Goal: Navigation & Orientation: Find specific page/section

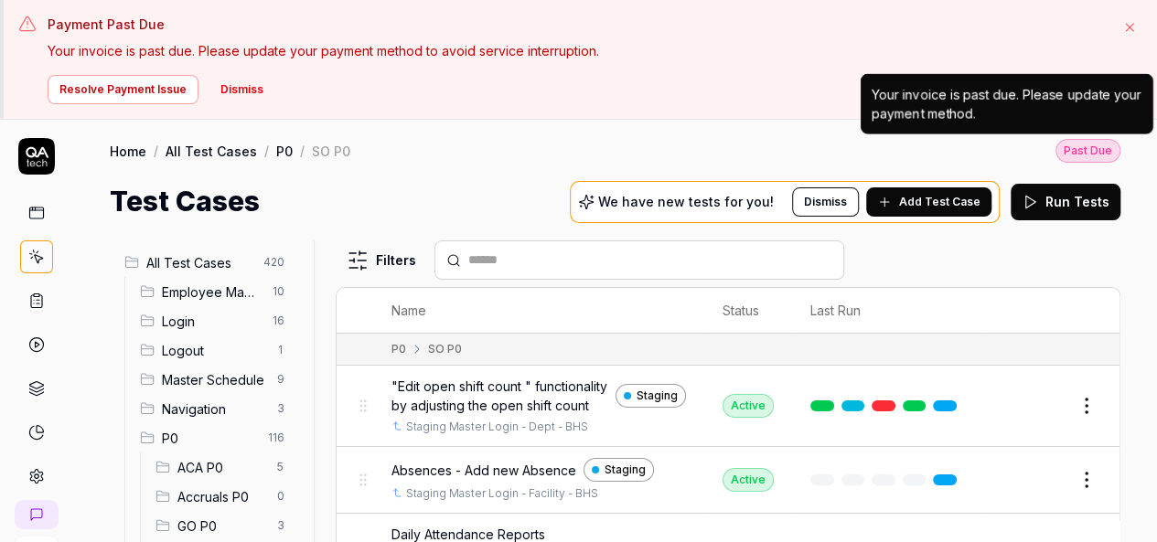
scroll to position [293, 0]
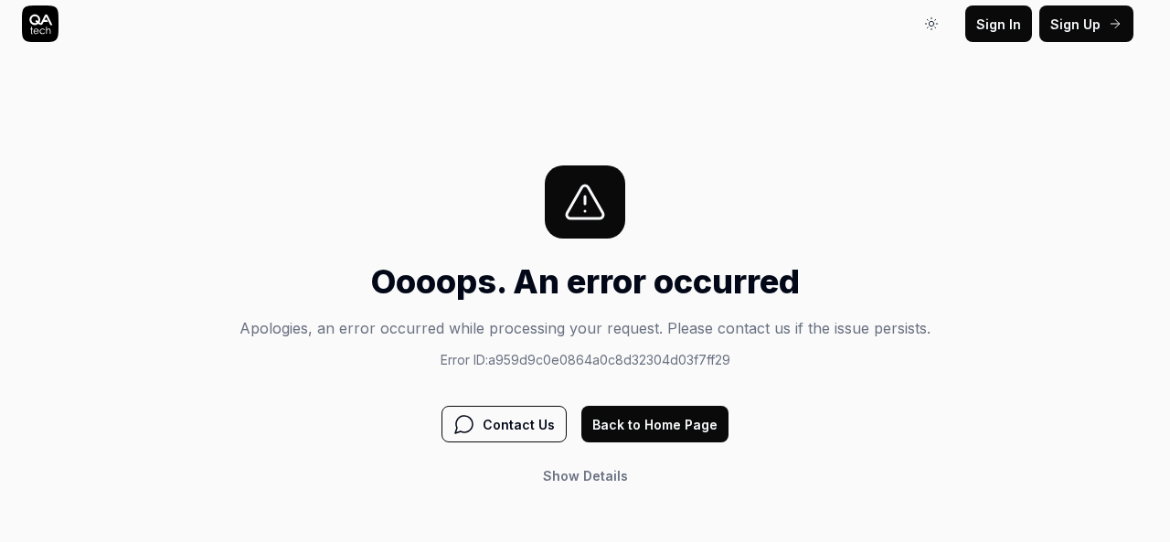
click at [615, 418] on button "Back to Home Page" at bounding box center [654, 424] width 147 height 37
click at [641, 421] on button "Back to Home Page" at bounding box center [654, 424] width 147 height 37
click at [598, 416] on button "Back to Home Page" at bounding box center [654, 424] width 147 height 37
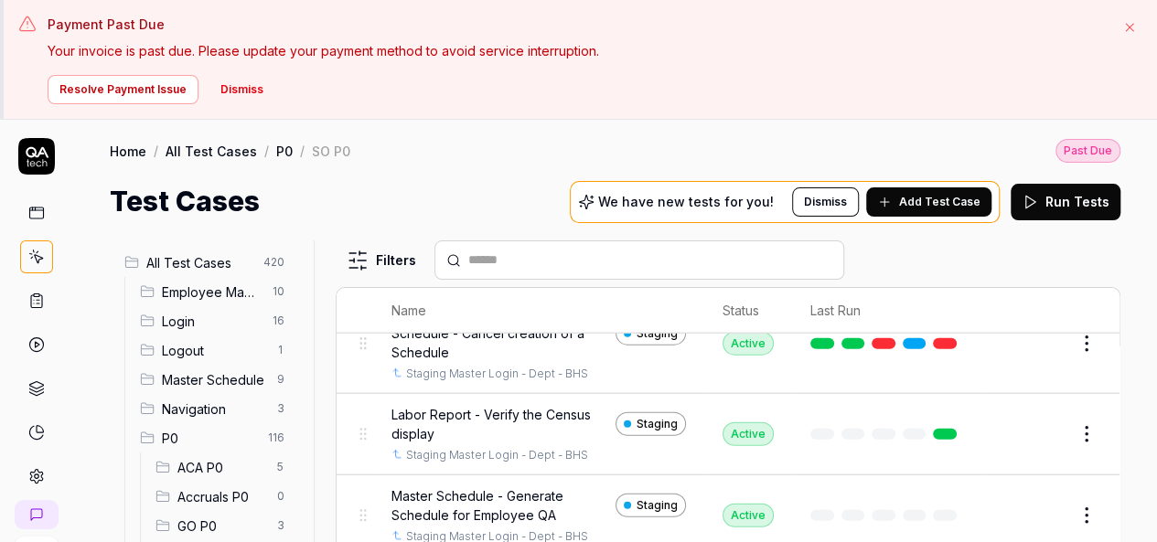
scroll to position [2265, 0]
click at [28, 345] on icon at bounding box center [36, 344] width 16 height 16
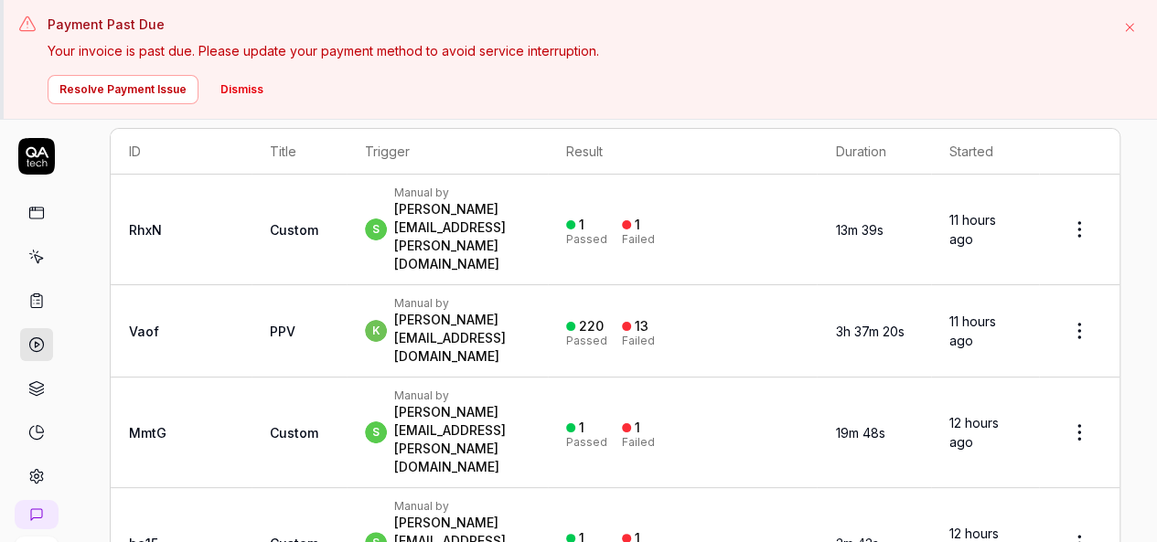
click at [755, 48] on p "Your invoice is past due. Please update your payment method to avoid service in…" at bounding box center [577, 50] width 1058 height 19
